Goal: Find contact information: Find contact information

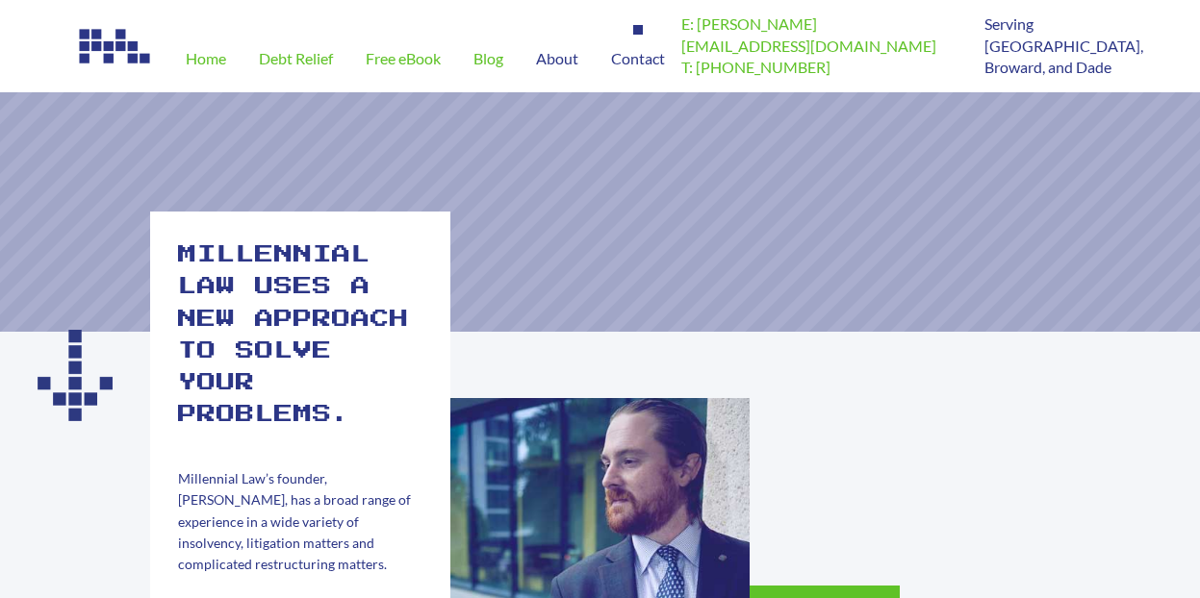
click at [639, 61] on span "Contact" at bounding box center [638, 58] width 54 height 15
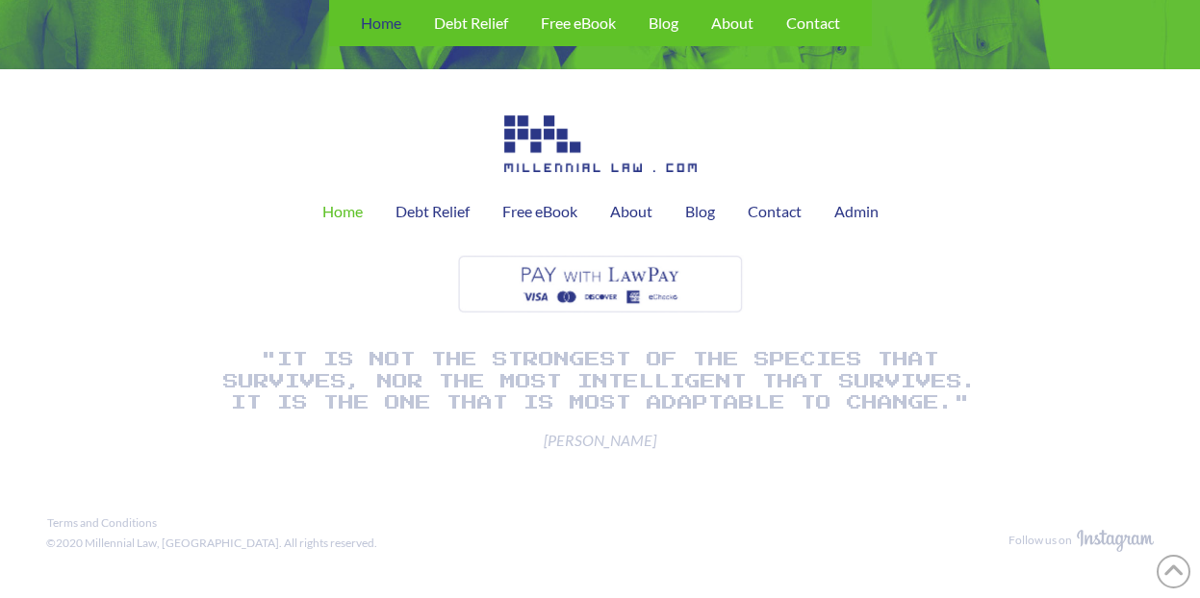
scroll to position [4290, 0]
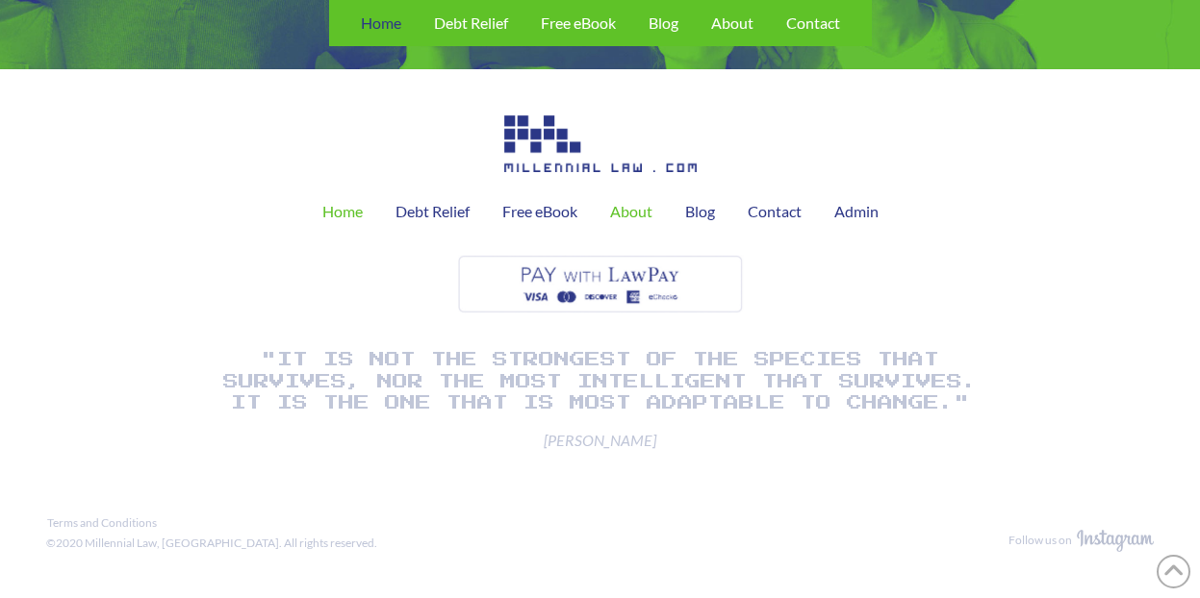
click at [651, 212] on span "About" at bounding box center [631, 211] width 42 height 15
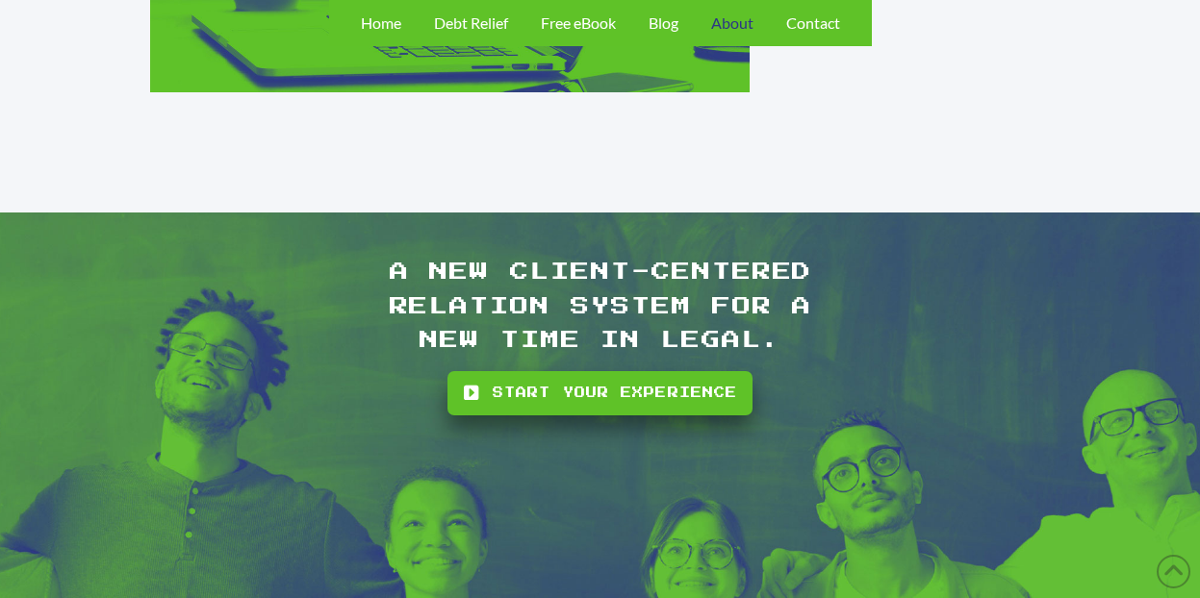
scroll to position [2458, 0]
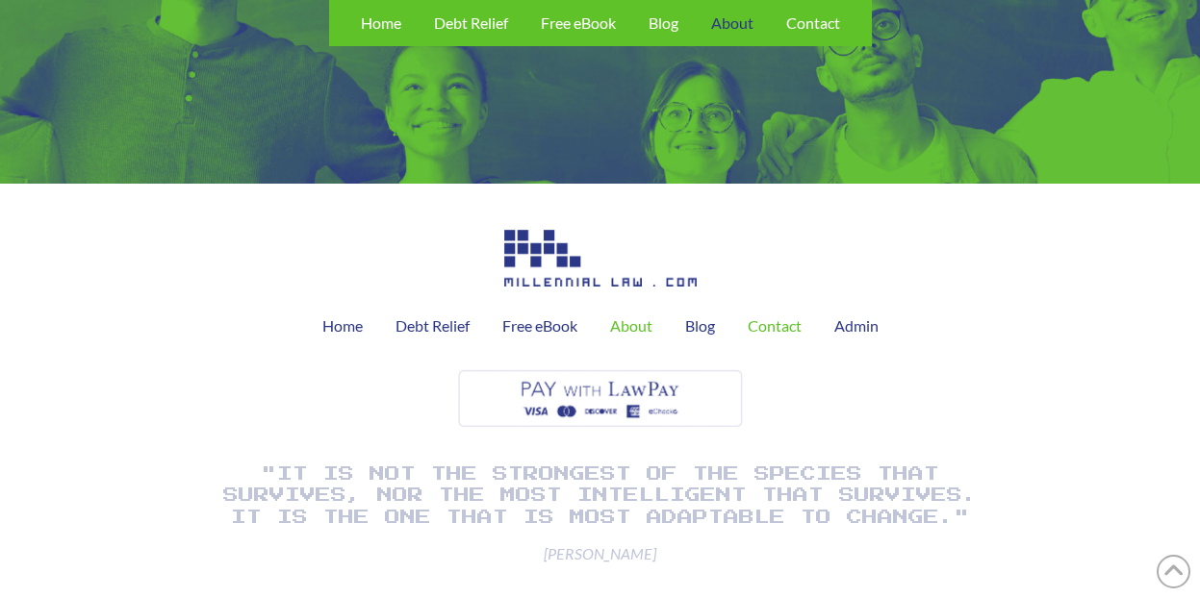
click at [777, 318] on span "Contact" at bounding box center [774, 325] width 54 height 15
